Goal: Book appointment/travel/reservation

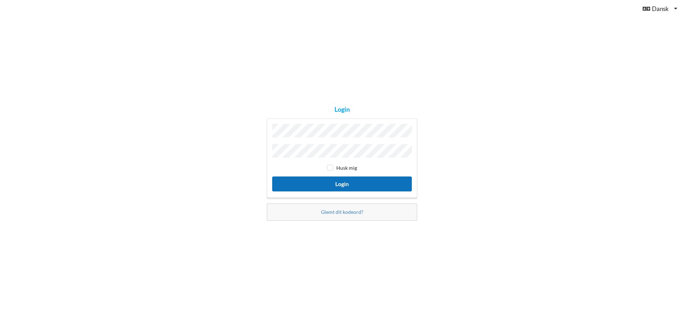
click at [356, 184] on button "Login" at bounding box center [342, 184] width 140 height 15
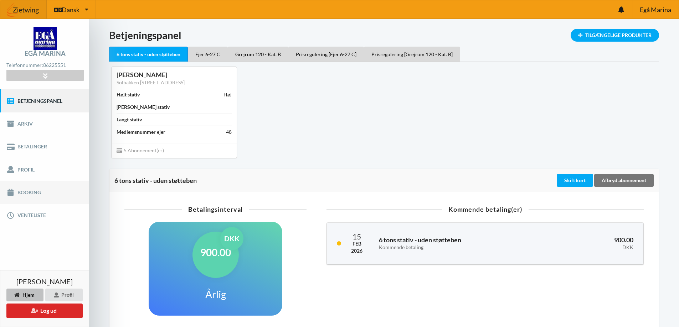
click at [36, 196] on link "Booking" at bounding box center [44, 192] width 89 height 23
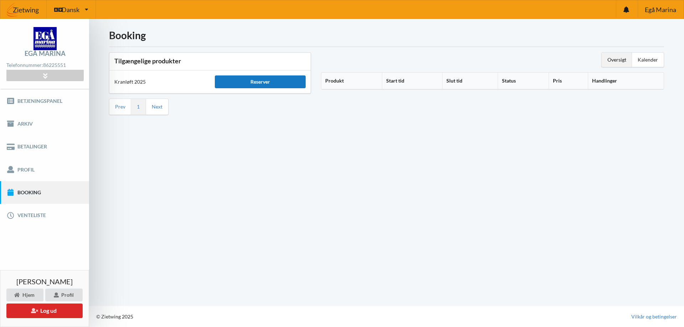
click at [266, 80] on div "Reserver" at bounding box center [260, 82] width 91 height 13
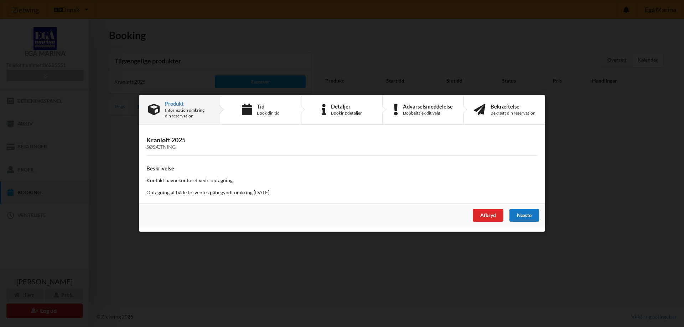
click at [533, 217] on div "Næste" at bounding box center [525, 216] width 30 height 13
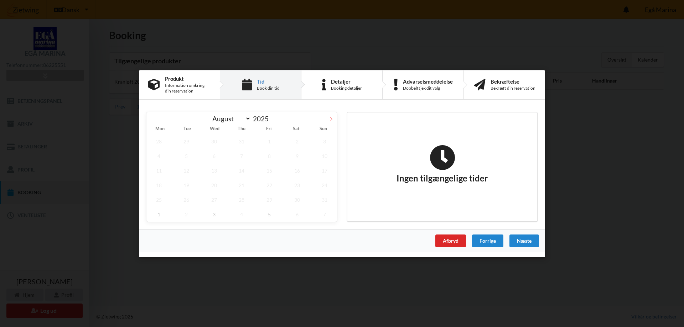
click at [330, 119] on icon at bounding box center [331, 119] width 5 height 5
select select "9"
click at [270, 174] on span "17" at bounding box center [269, 170] width 25 height 15
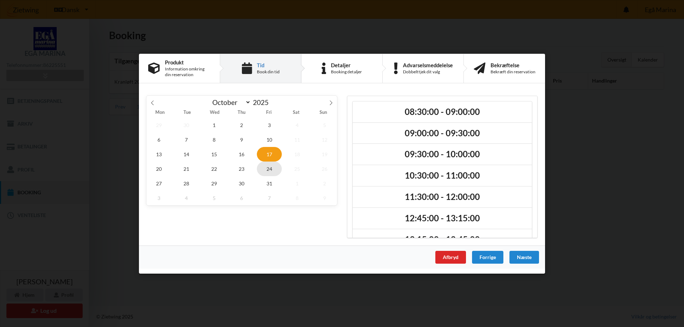
click at [265, 170] on span "24" at bounding box center [269, 168] width 25 height 15
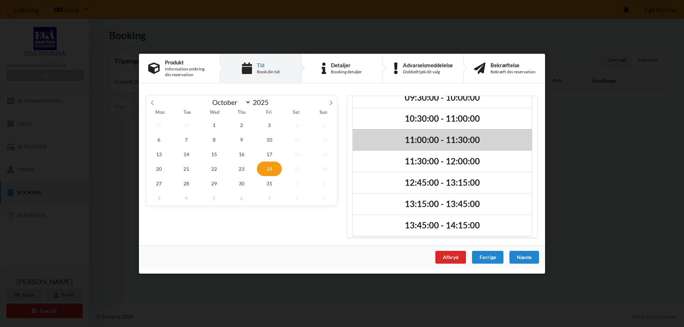
scroll to position [39, 0]
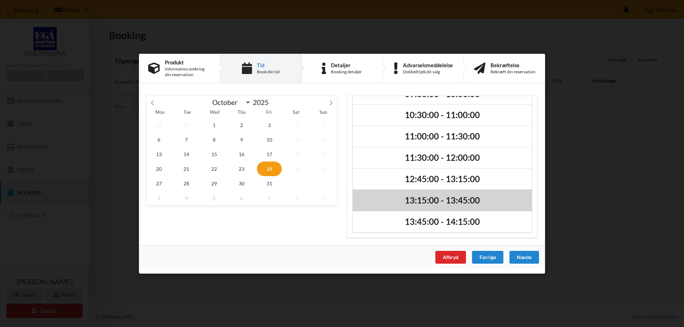
click at [462, 198] on h2 "13:15:00 - 13:45:00" at bounding box center [442, 200] width 169 height 11
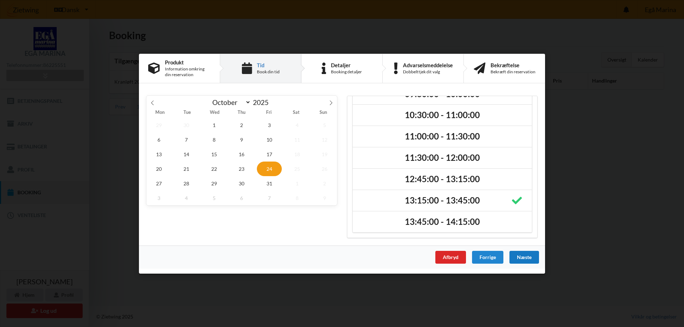
click at [527, 260] on div "Næste" at bounding box center [525, 257] width 30 height 13
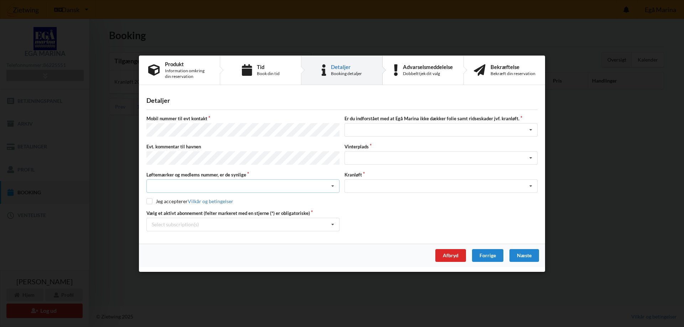
click at [331, 183] on icon at bounding box center [332, 186] width 11 height 13
click at [290, 210] on div "Ja, mine mærker er synlige og intakte" at bounding box center [243, 212] width 192 height 13
click at [149, 201] on input "checkbox" at bounding box center [149, 201] width 6 height 6
checkbox input "true"
click at [332, 225] on icon at bounding box center [332, 224] width 11 height 13
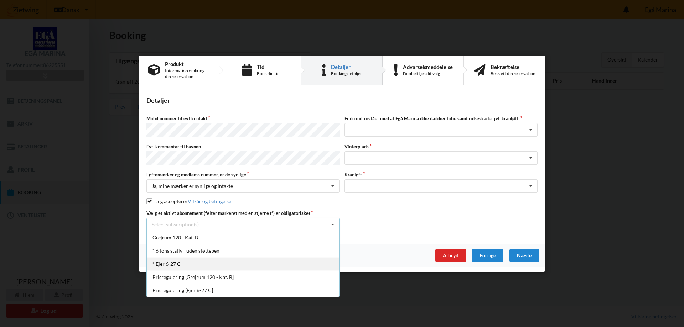
click at [215, 263] on div "* Ejer 6-27 C" at bounding box center [243, 263] width 192 height 13
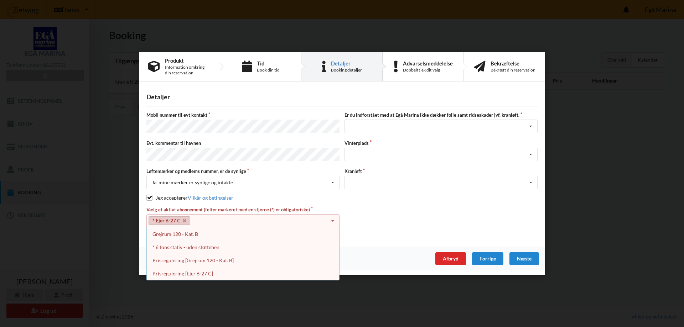
click at [388, 261] on div "Afbryd Forrige [GEOGRAPHIC_DATA]" at bounding box center [342, 258] width 406 height 23
click at [334, 216] on icon at bounding box center [332, 221] width 11 height 13
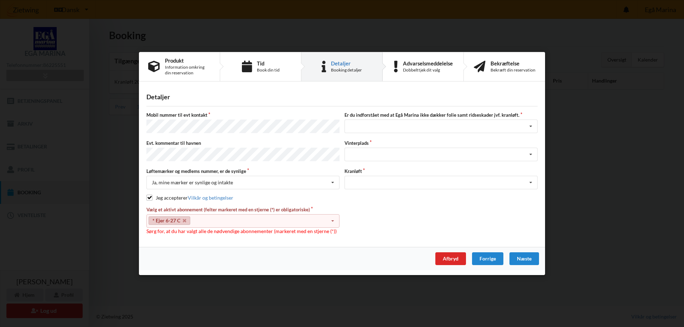
click at [332, 220] on icon at bounding box center [332, 221] width 11 height 13
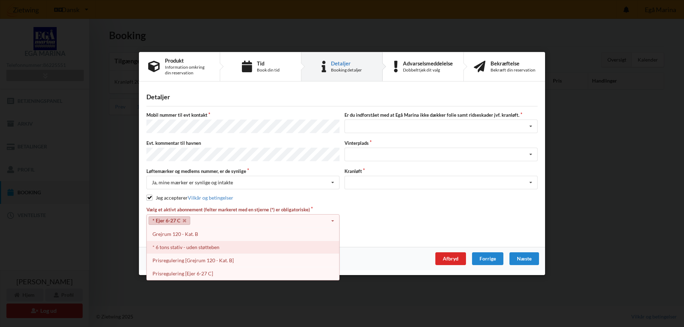
click at [214, 247] on div "* 6 tons stativ - uden støtteben" at bounding box center [243, 247] width 192 height 13
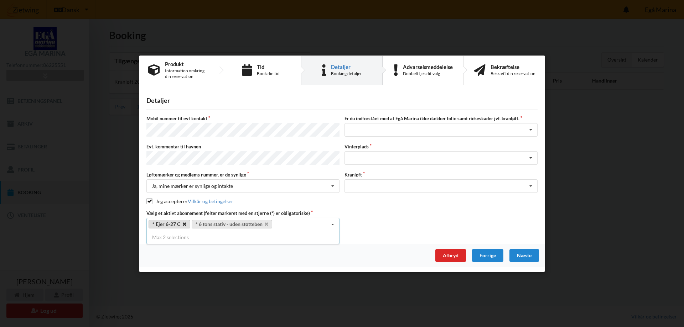
click at [183, 223] on icon at bounding box center [185, 224] width 4 height 5
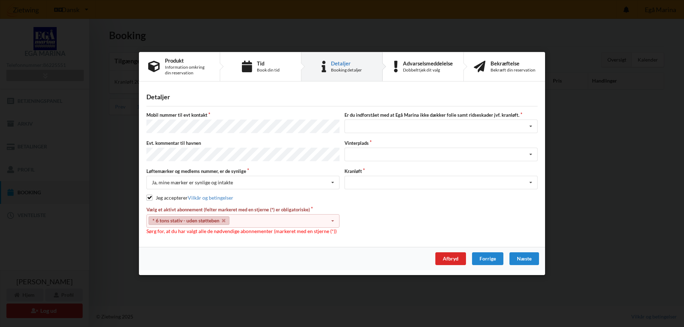
click at [196, 255] on div "Afbryd Forrige [GEOGRAPHIC_DATA]" at bounding box center [342, 258] width 406 height 23
click at [205, 239] on div "Detaljer [PERSON_NAME] nummer til evt kontakt Er du indforstået med at Egå Mari…" at bounding box center [342, 167] width 406 height 161
click at [328, 221] on icon at bounding box center [332, 221] width 11 height 13
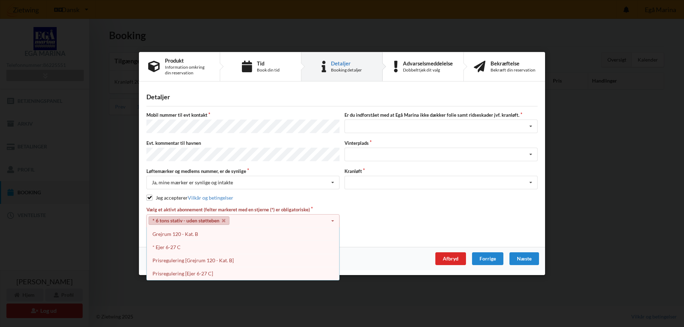
click at [377, 237] on div "Detaljer [PERSON_NAME] nummer til evt kontakt Er du indforstået med at Egå Mari…" at bounding box center [342, 167] width 406 height 161
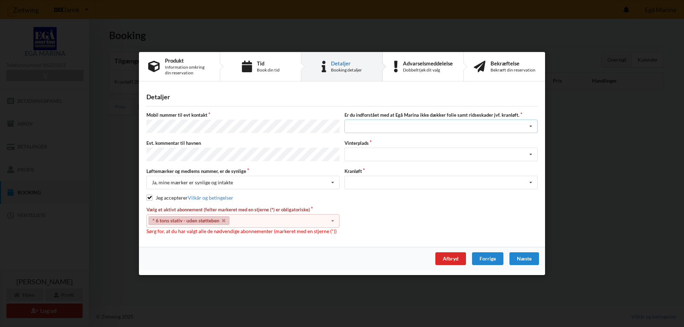
click at [531, 129] on icon at bounding box center [531, 126] width 11 height 13
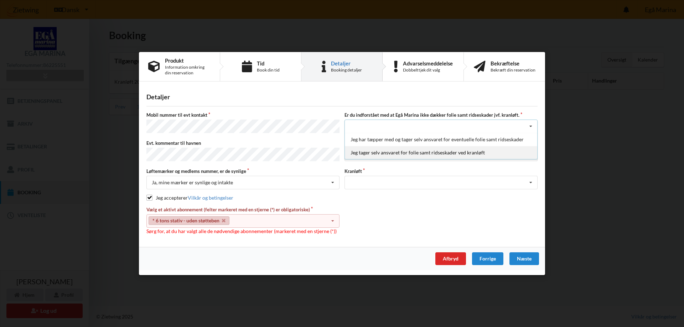
click at [523, 155] on div "Jeg tager selv ansvaret for folie samt ridseskader ved kranløft" at bounding box center [441, 152] width 192 height 13
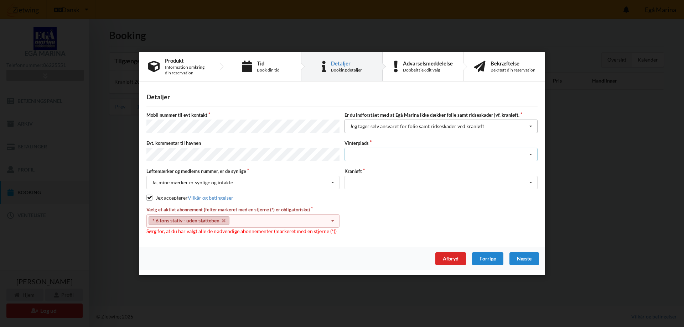
click at [523, 155] on div "Landplads nr. 1 Landplads nr. 2 Landplads nr.3 Landplads nr. 4 Landplads nr. 5 …" at bounding box center [441, 155] width 193 height 14
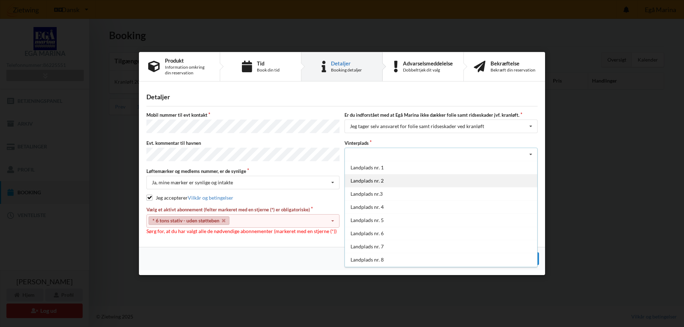
click at [361, 179] on div "Landplads nr. 2" at bounding box center [441, 180] width 192 height 13
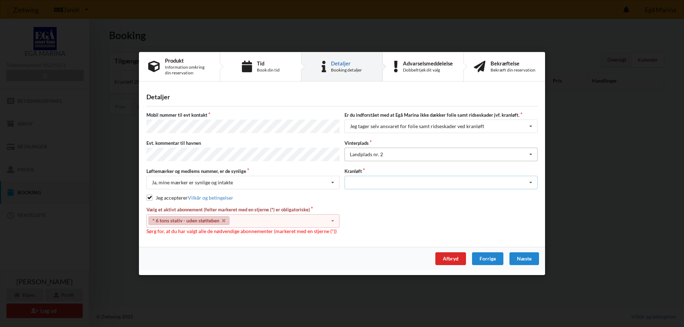
click at [361, 179] on div "Optagning" at bounding box center [441, 183] width 193 height 14
click at [362, 193] on div "Optagning" at bounding box center [441, 195] width 192 height 13
click at [523, 259] on div "Næste" at bounding box center [525, 259] width 30 height 13
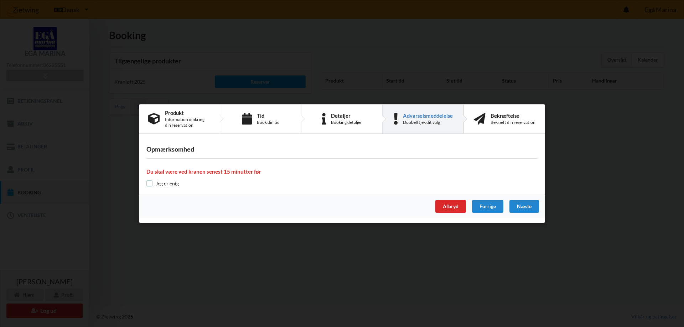
click at [149, 185] on input "checkbox" at bounding box center [149, 184] width 6 height 6
checkbox input "true"
click at [531, 208] on div "Næste" at bounding box center [525, 206] width 30 height 13
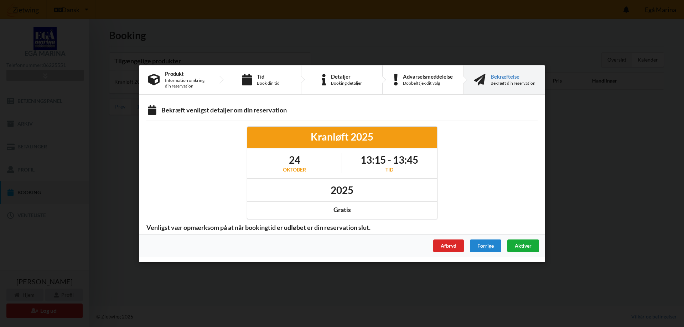
click at [528, 247] on span "Aktiver" at bounding box center [523, 246] width 17 height 6
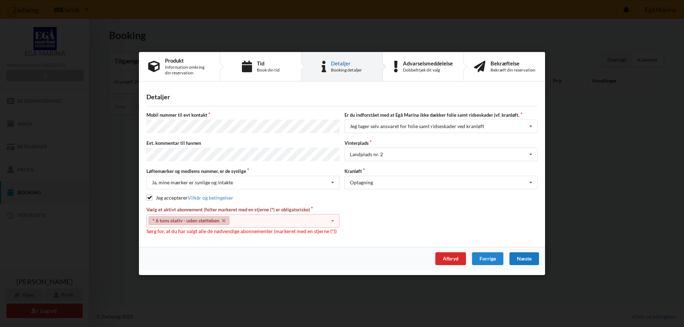
click at [332, 218] on icon at bounding box center [332, 221] width 11 height 13
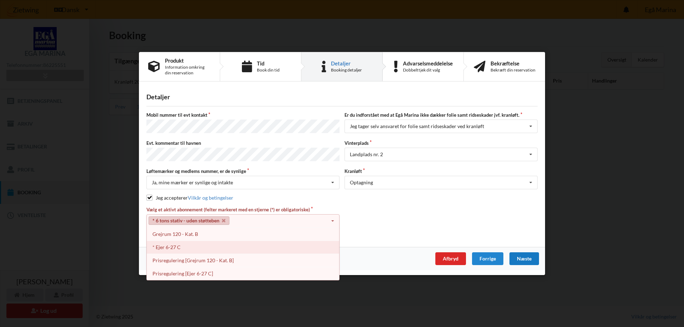
click at [227, 246] on div "* Ejer 6-27 C" at bounding box center [243, 247] width 192 height 13
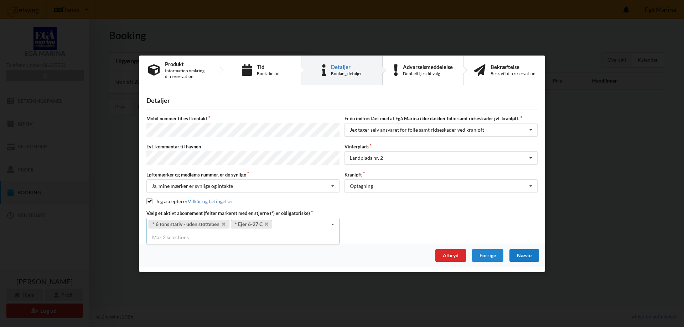
click at [529, 255] on div "Næste" at bounding box center [525, 255] width 30 height 13
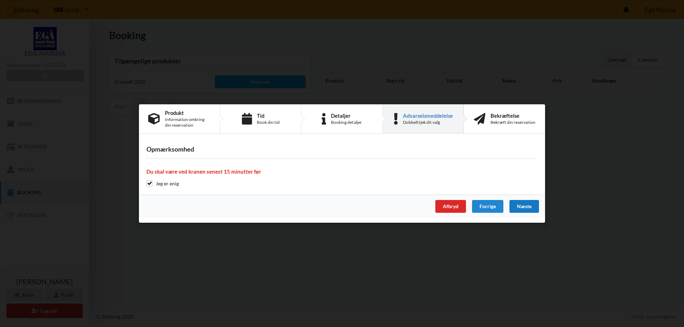
click at [530, 205] on div "Næste" at bounding box center [525, 206] width 30 height 13
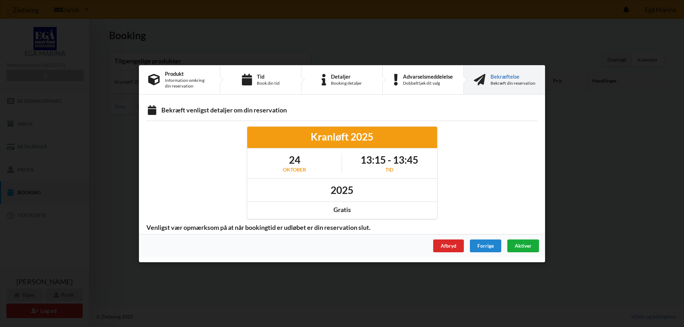
click at [526, 248] on span "Aktiver" at bounding box center [523, 246] width 17 height 6
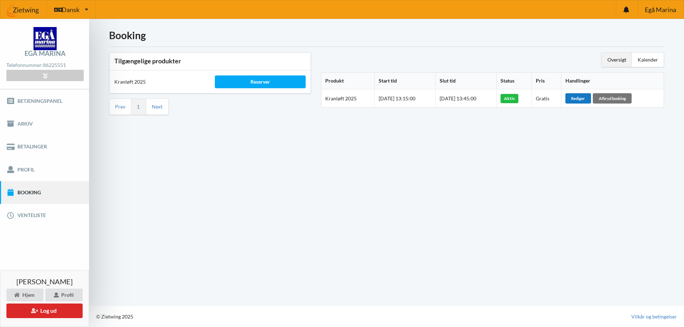
click at [583, 101] on div "Rediger" at bounding box center [578, 98] width 26 height 10
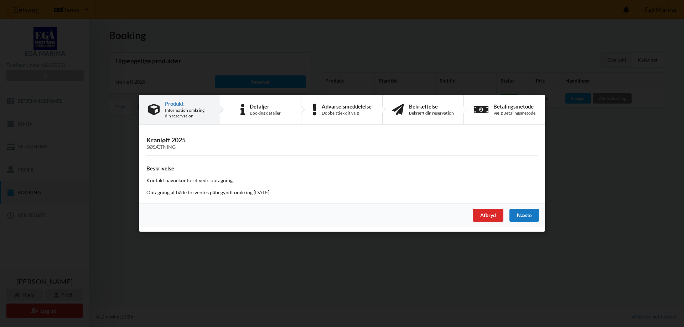
click at [531, 218] on div "Næste" at bounding box center [525, 216] width 30 height 13
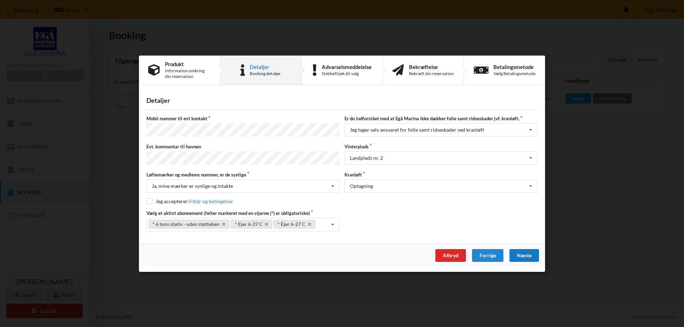
click at [523, 253] on div "Næste" at bounding box center [525, 255] width 30 height 13
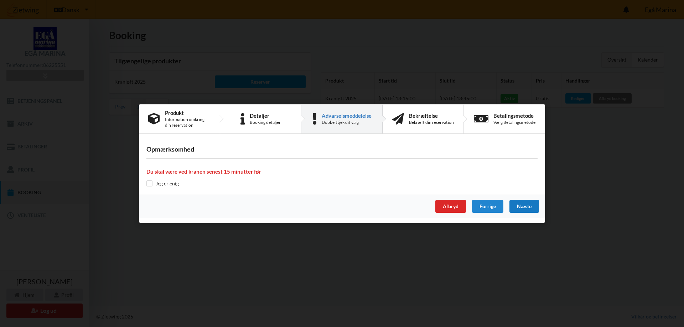
click at [534, 204] on div "Næste" at bounding box center [525, 206] width 30 height 13
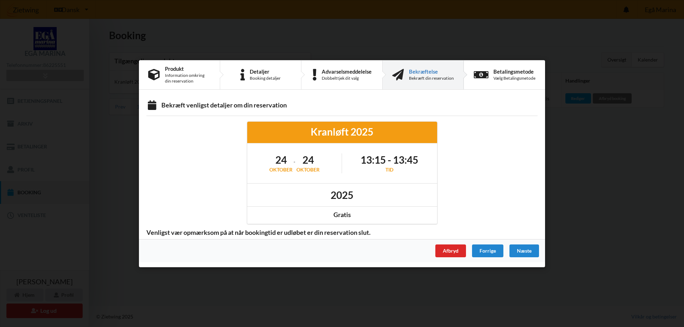
click at [391, 170] on div "Tid" at bounding box center [390, 169] width 58 height 7
click at [404, 146] on div "[DATE] - [DATE] 13:15 - 13:45 Tid" at bounding box center [342, 164] width 190 height 40
click at [377, 128] on div "Kranløft 2025" at bounding box center [342, 131] width 180 height 13
click at [276, 140] on div "Kranløft 2025" at bounding box center [342, 132] width 190 height 21
click at [290, 221] on div "Gratis" at bounding box center [342, 215] width 190 height 18
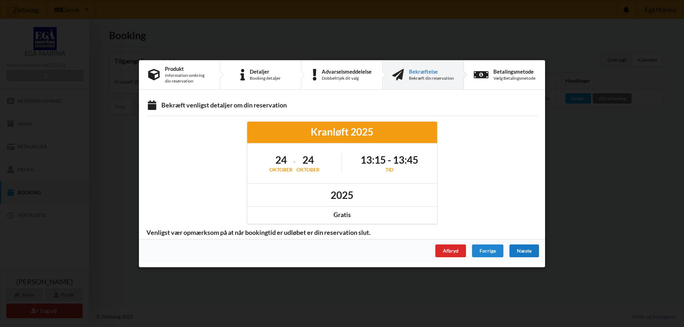
click at [524, 252] on div "Næste" at bounding box center [525, 250] width 30 height 13
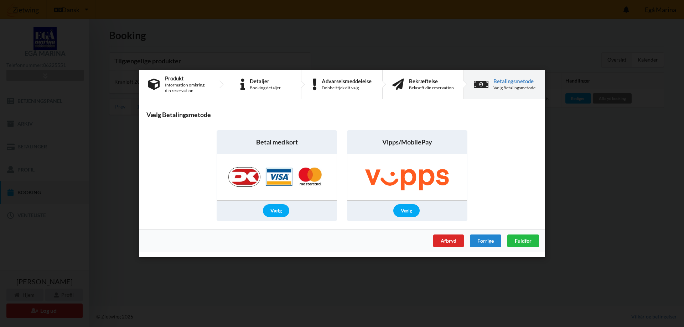
click at [486, 241] on div "Forrige" at bounding box center [485, 241] width 31 height 13
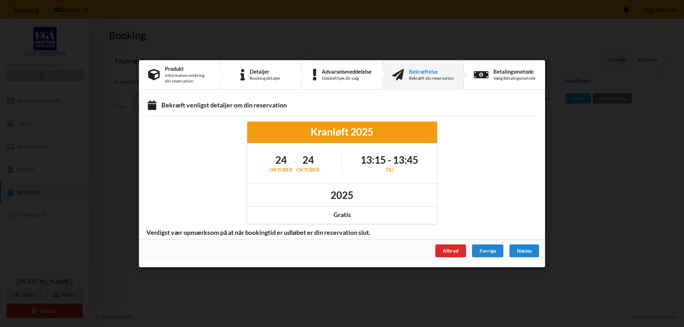
click at [486, 241] on div "Afbryd Forrige [GEOGRAPHIC_DATA]" at bounding box center [342, 250] width 406 height 23
click at [484, 251] on div "Forrige" at bounding box center [487, 250] width 31 height 13
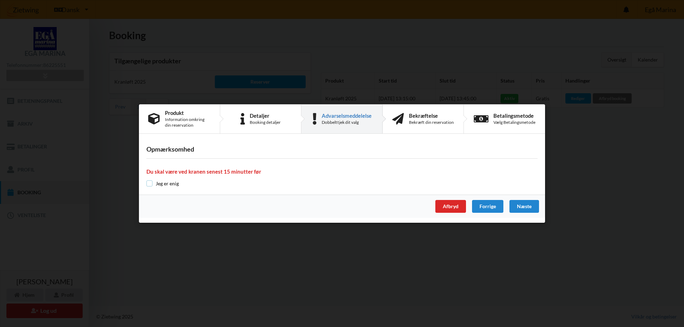
click at [151, 186] on input "checkbox" at bounding box center [149, 184] width 6 height 6
checkbox input "true"
click at [447, 210] on div "Afbryd" at bounding box center [450, 206] width 31 height 13
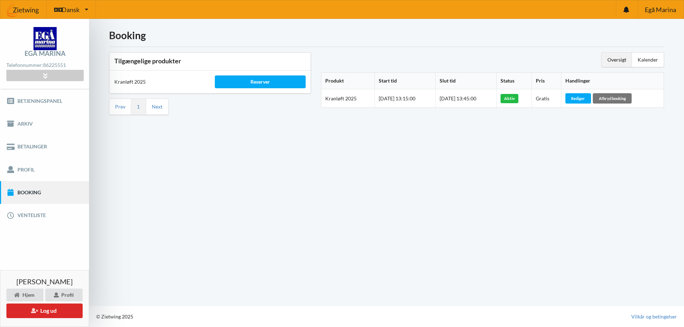
click at [398, 95] on div "Start time: [DATE] 13:15:00" at bounding box center [405, 98] width 53 height 7
click at [586, 100] on div "Rediger" at bounding box center [578, 98] width 26 height 10
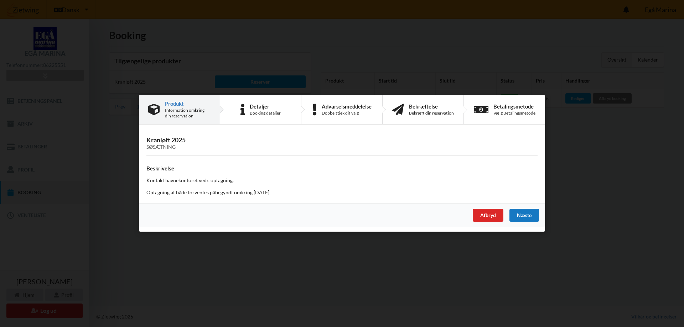
click at [528, 217] on div "Næste" at bounding box center [525, 216] width 30 height 13
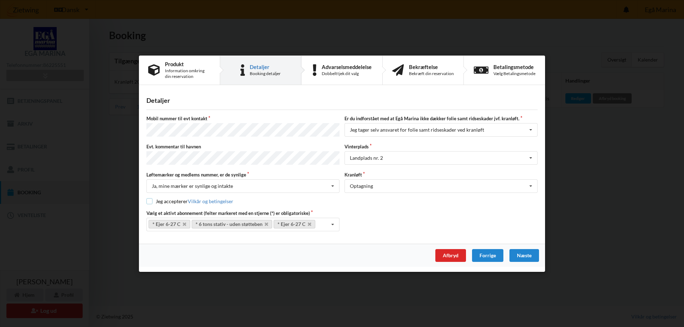
click at [150, 201] on input "checkbox" at bounding box center [149, 201] width 6 height 6
checkbox input "true"
click at [311, 223] on icon at bounding box center [310, 224] width 4 height 5
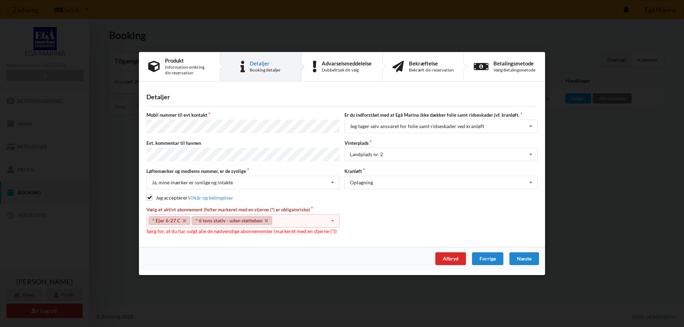
click at [387, 224] on div "Vælg et aktivt abonnement (felter markeret med en stjerne (*) er obligatoriske)…" at bounding box center [342, 220] width 396 height 29
click at [304, 224] on div "* Ejer 6-27 C * 6 tons stativ - uden støtteben Select subscription(s) * 6 tons …" at bounding box center [242, 221] width 193 height 14
click at [384, 215] on div "Vælg et aktivt abonnement (felter markeret med en stjerne (*) er obligatoriske)…" at bounding box center [342, 220] width 396 height 29
click at [392, 180] on div "Optagning Optagning" at bounding box center [441, 183] width 193 height 14
click at [375, 219] on div "Vælg et aktivt abonnement (felter markeret med en stjerne (*) er obligatoriske)…" at bounding box center [342, 220] width 396 height 29
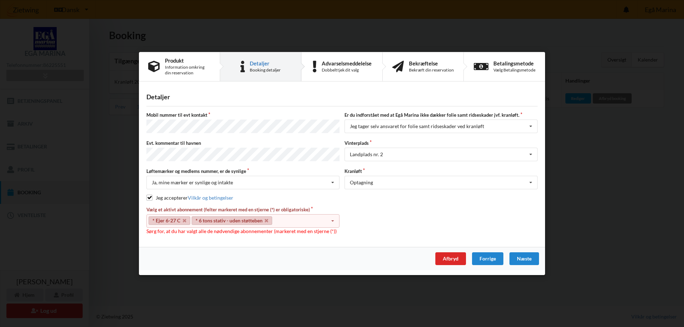
click at [336, 218] on icon at bounding box center [332, 221] width 11 height 13
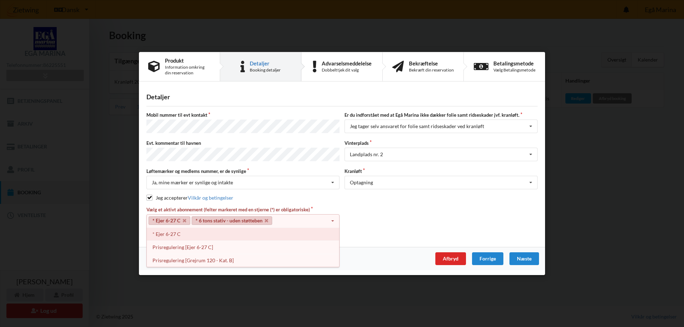
click at [284, 232] on div "* Ejer 6-27 C" at bounding box center [243, 234] width 192 height 13
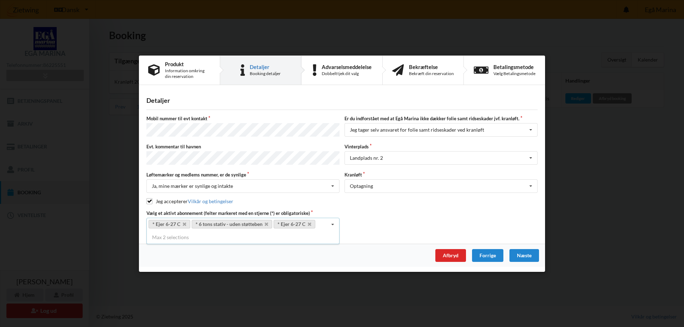
click at [387, 225] on div "Vælg et aktivt abonnement (felter markeret med en stjerne (*) er obligatoriske)…" at bounding box center [342, 220] width 396 height 21
click at [527, 252] on div "Næste" at bounding box center [525, 255] width 30 height 13
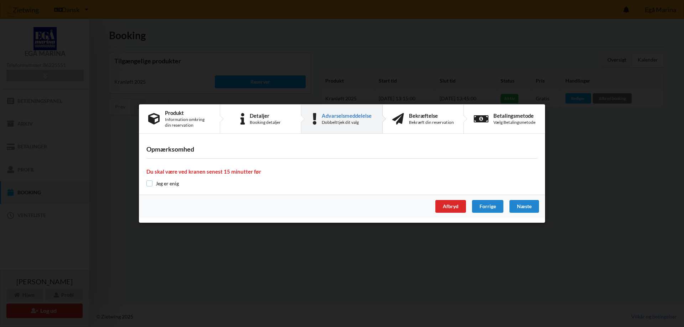
click at [147, 183] on input "checkbox" at bounding box center [149, 184] width 6 height 6
checkbox input "true"
click at [529, 209] on div "Næste" at bounding box center [525, 206] width 30 height 13
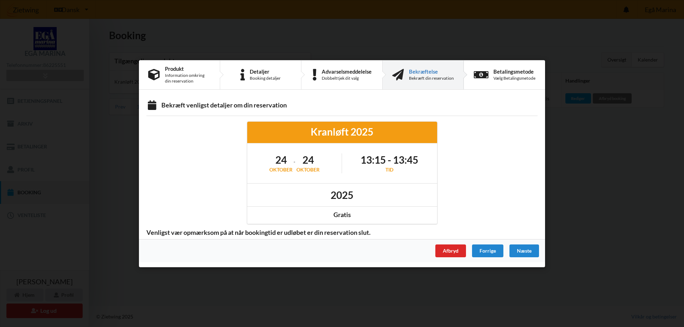
click at [378, 130] on div "Kranløft 2025" at bounding box center [342, 131] width 180 height 13
click at [232, 107] on div "Bekræft venligst detaljer om din reservation" at bounding box center [341, 106] width 391 height 10
click at [171, 104] on div "Bekræft venligst detaljer om din reservation" at bounding box center [341, 106] width 391 height 10
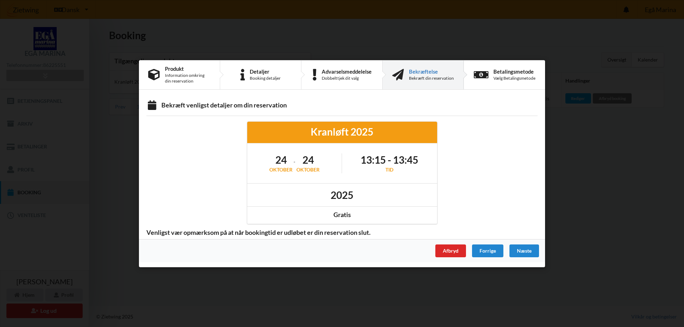
click at [339, 216] on div "Gratis" at bounding box center [342, 215] width 180 height 8
click at [306, 168] on div "oktober" at bounding box center [307, 169] width 23 height 7
click at [275, 169] on div "oktober" at bounding box center [280, 169] width 23 height 7
click at [312, 165] on h1 "24" at bounding box center [307, 160] width 23 height 13
click at [418, 129] on div "Kranløft 2025" at bounding box center [342, 131] width 180 height 13
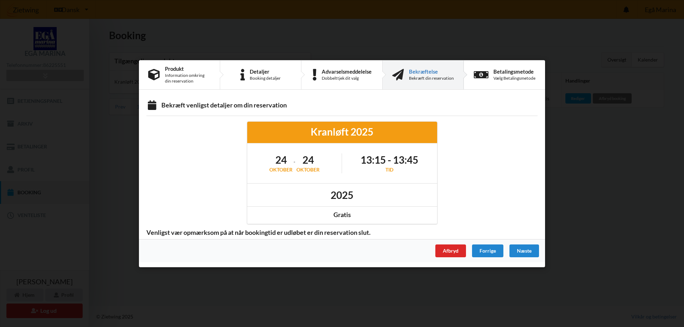
click at [418, 129] on div "Kranløft 2025" at bounding box center [342, 131] width 180 height 13
click at [345, 217] on div "Gratis" at bounding box center [342, 215] width 180 height 8
click at [387, 168] on div "Tid" at bounding box center [390, 169] width 58 height 7
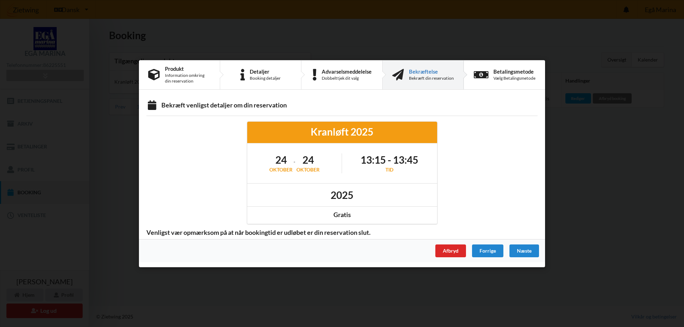
click at [393, 159] on h1 "13:15 - 13:45" at bounding box center [390, 160] width 58 height 13
click at [373, 160] on h1 "13:15 - 13:45" at bounding box center [390, 160] width 58 height 13
click at [410, 160] on h1 "13:15 - 13:45" at bounding box center [390, 160] width 58 height 13
click at [389, 171] on div "Tid" at bounding box center [390, 169] width 58 height 7
click at [354, 136] on div "Kranløft 2025" at bounding box center [342, 131] width 180 height 13
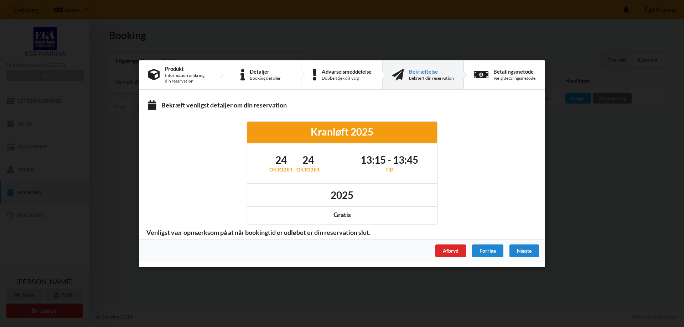
click at [354, 136] on div "Kranløft 2025" at bounding box center [342, 131] width 180 height 13
click at [330, 135] on div "Kranløft 2025" at bounding box center [342, 131] width 180 height 13
click at [204, 160] on div at bounding box center [191, 173] width 100 height 113
click at [495, 188] on div at bounding box center [493, 173] width 100 height 113
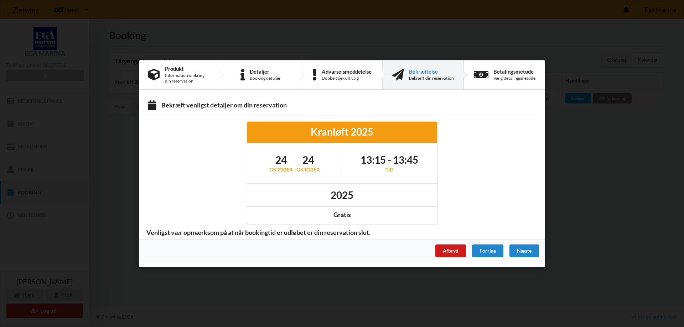
click at [449, 253] on div "Afbryd" at bounding box center [450, 250] width 31 height 13
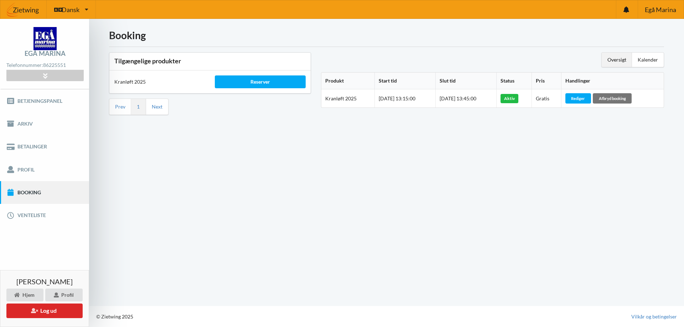
click at [549, 99] on span "Gratis" at bounding box center [543, 98] width 14 height 6
click at [518, 99] on div "Aktiv" at bounding box center [510, 98] width 18 height 9
click at [552, 155] on div "Booking Tilgængelige produkter Kranløft 2025 Reserver Prev 1 Next Oversigt Kale…" at bounding box center [386, 163] width 595 height 288
click at [456, 179] on div "Booking Tilgængelige produkter Kranløft 2025 Reserver Prev 1 Next Oversigt Kale…" at bounding box center [386, 163] width 595 height 288
click at [569, 185] on div "Booking Tilgængelige produkter Kranløft 2025 Reserver Prev 1 Next Oversigt Kale…" at bounding box center [386, 163] width 595 height 288
